Goal: Information Seeking & Learning: Learn about a topic

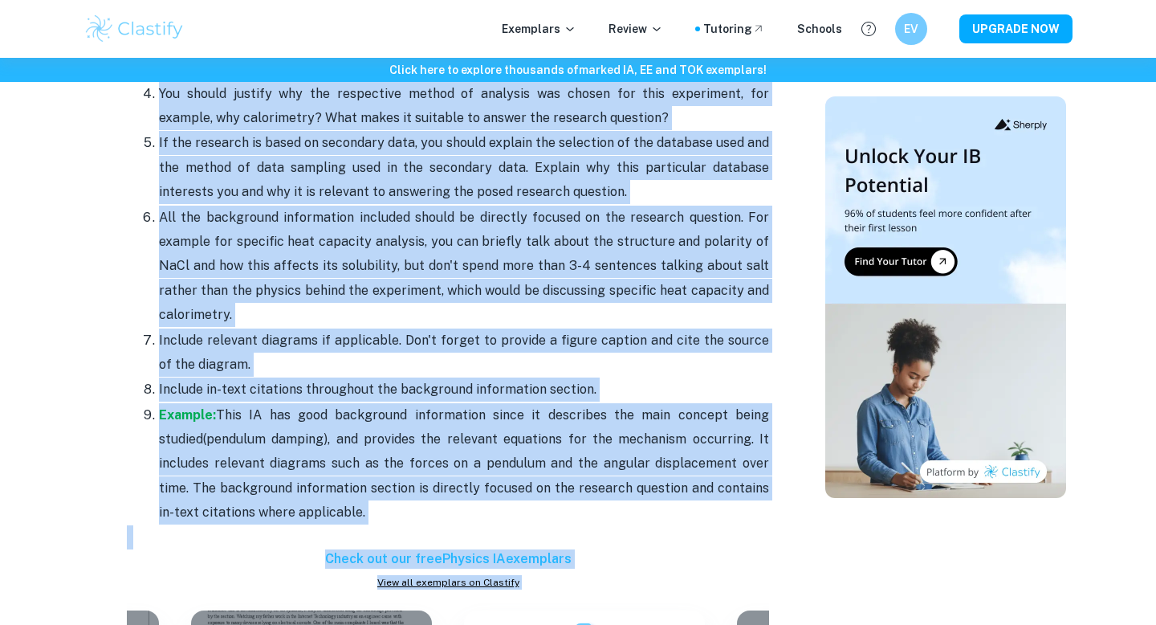
scroll to position [2008, 0]
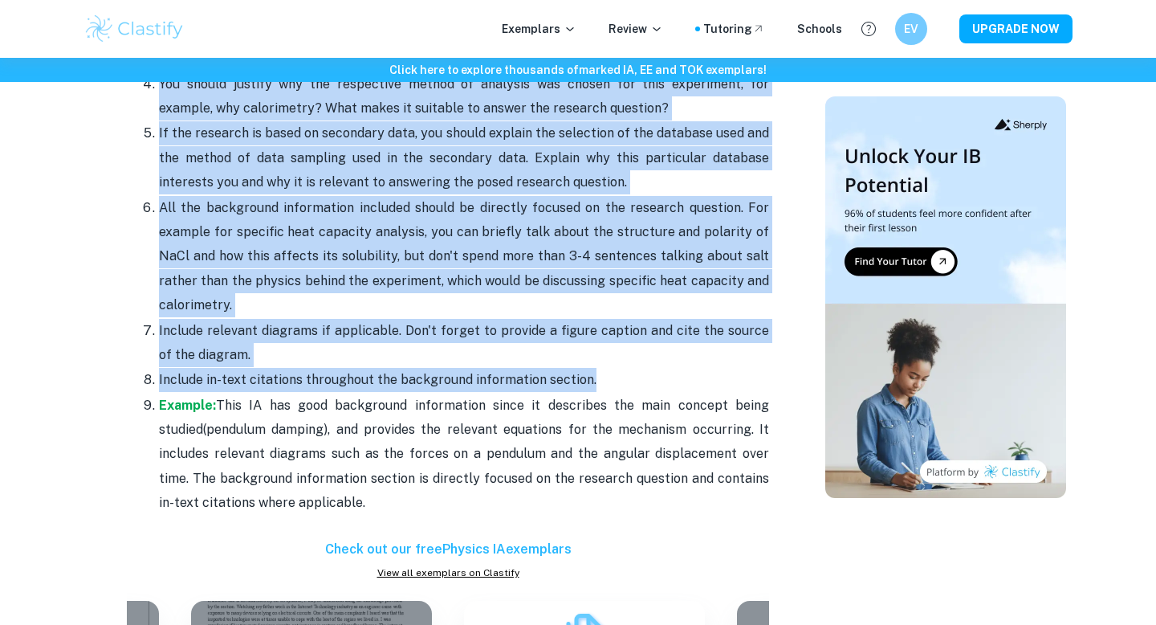
drag, startPoint x: 126, startPoint y: 136, endPoint x: 629, endPoint y: 357, distance: 549.0
copy div "Loremipsumdo: Sitamet c adipi elitsedd ei tem incid utl etd magnaaliqu - enim a…"
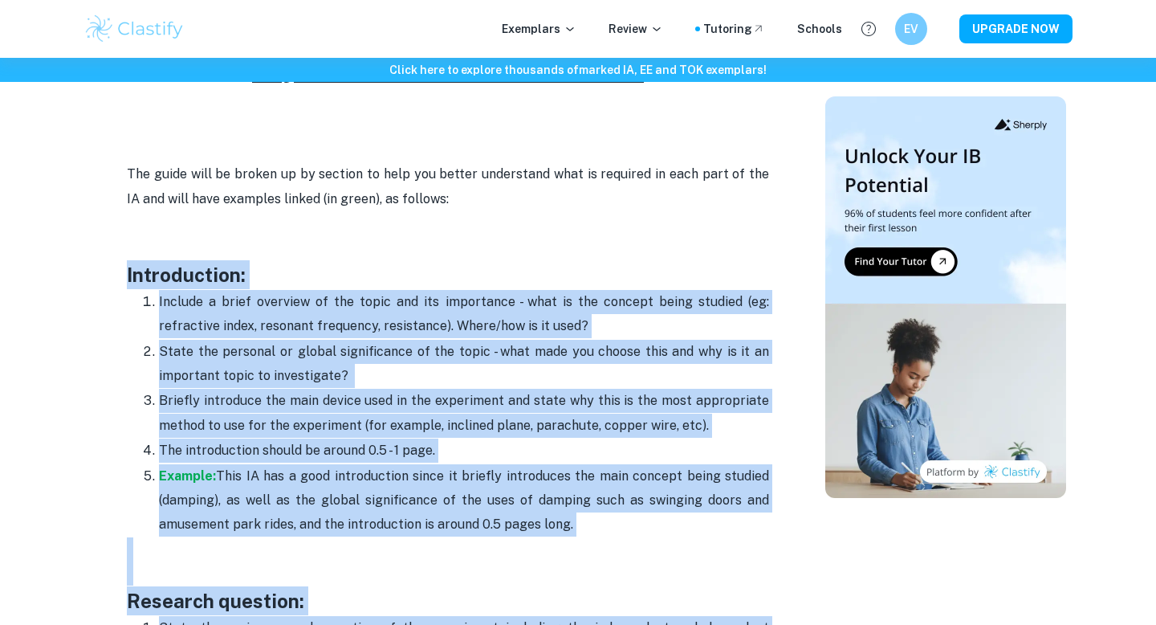
scroll to position [947, 0]
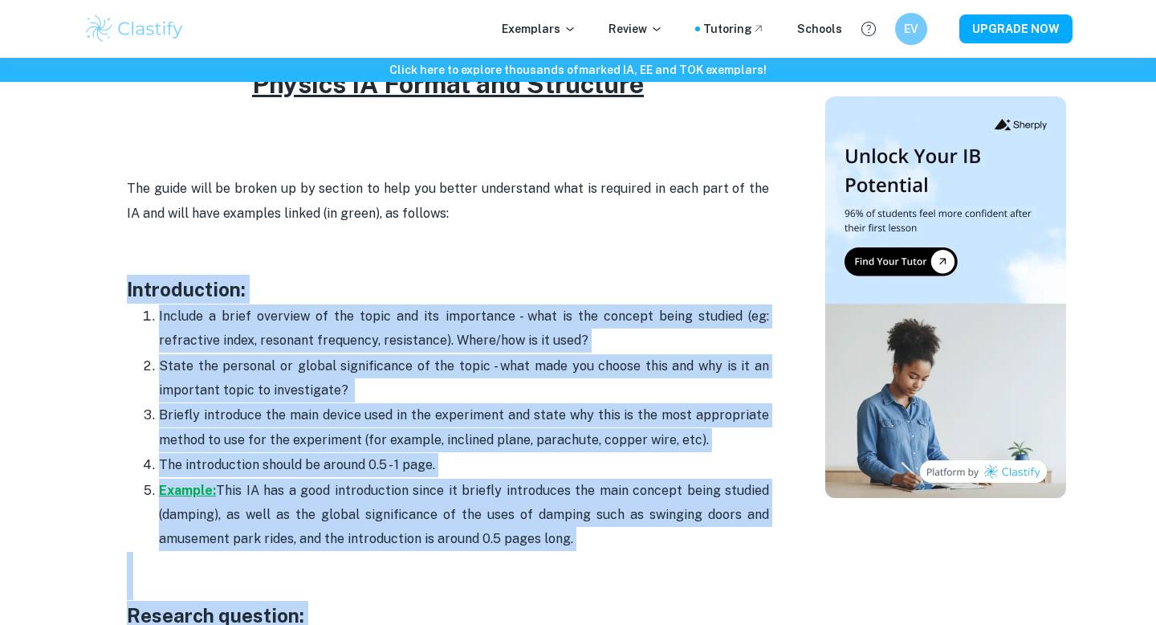
click at [190, 494] on strong "Example:" at bounding box center [187, 490] width 57 height 15
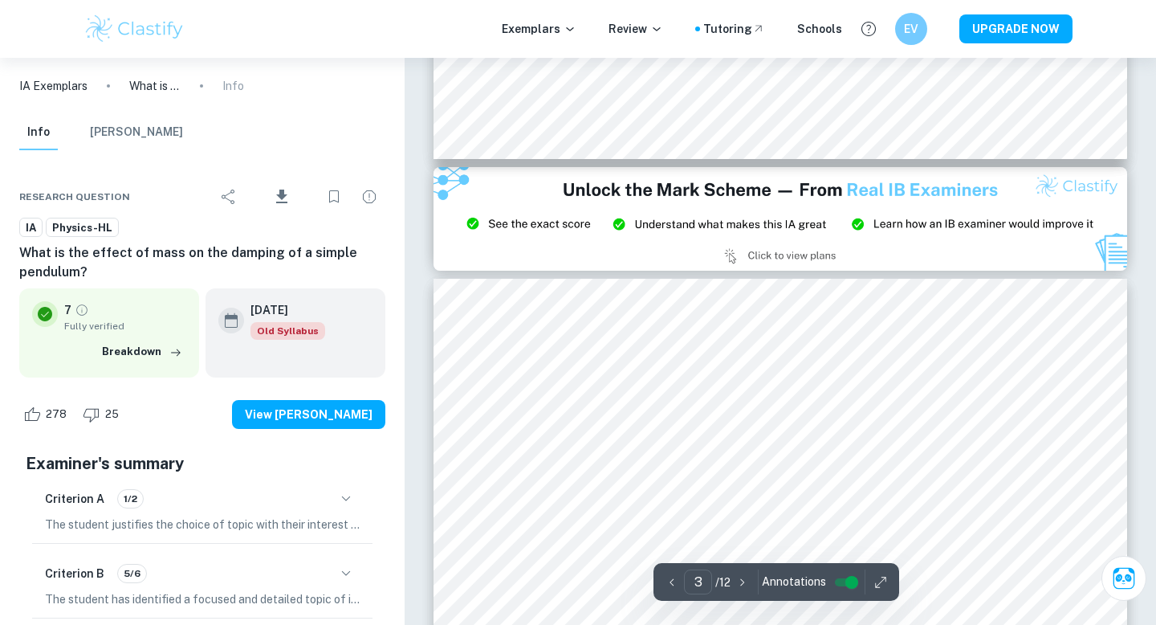
type input "2"
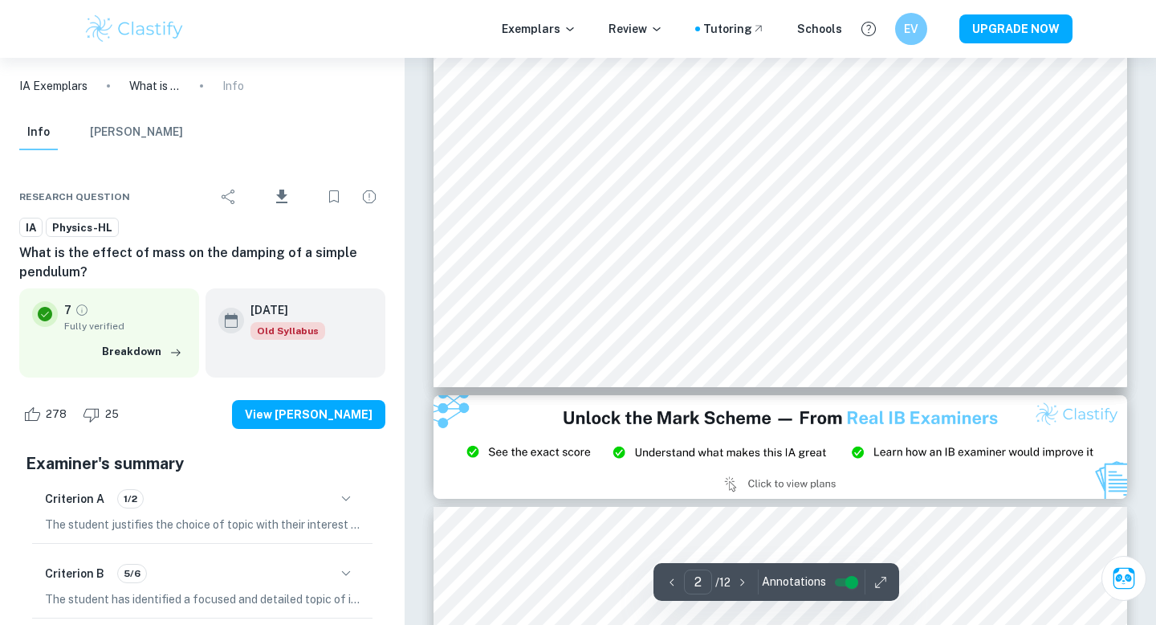
scroll to position [1568, 0]
